Goal: Check status: Check status

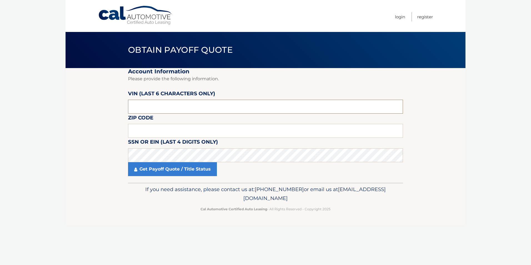
click at [166, 107] on input "text" at bounding box center [265, 107] width 275 height 14
click at [159, 128] on input "text" at bounding box center [265, 131] width 275 height 14
type input "07746"
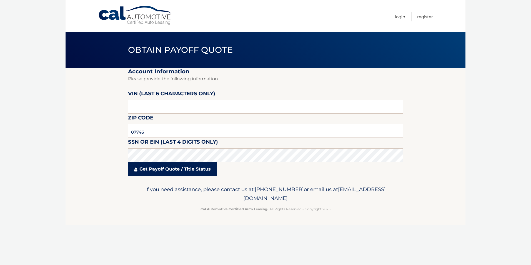
click at [141, 169] on link "Get Payoff Quote / Title Status" at bounding box center [172, 169] width 89 height 14
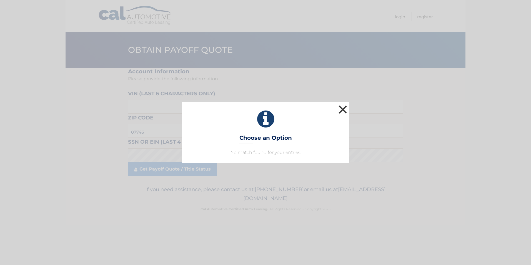
click at [344, 109] on button "×" at bounding box center [342, 109] width 11 height 11
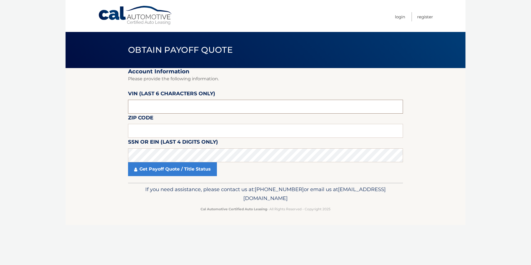
click at [158, 106] on input "text" at bounding box center [265, 107] width 275 height 14
click at [156, 130] on input "text" at bounding box center [265, 131] width 275 height 14
type input "08816"
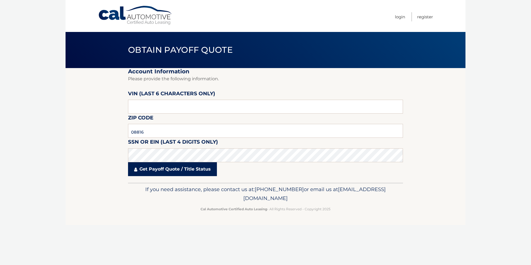
click at [145, 170] on link "Get Payoff Quote / Title Status" at bounding box center [172, 169] width 89 height 14
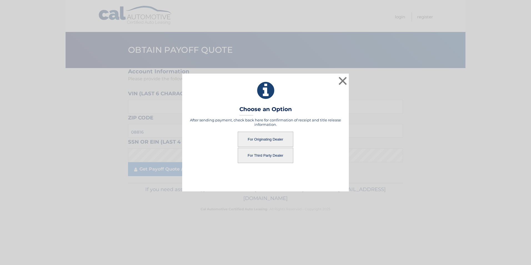
click at [261, 137] on button "For Originating Dealer" at bounding box center [266, 139] width 56 height 15
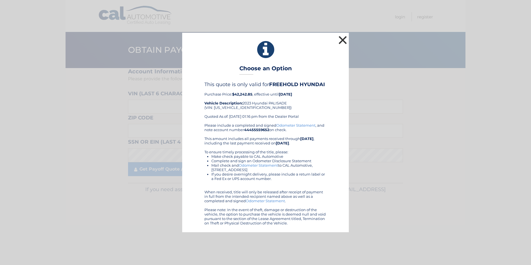
click at [343, 41] on button "×" at bounding box center [342, 39] width 11 height 11
